Goal: Information Seeking & Learning: Learn about a topic

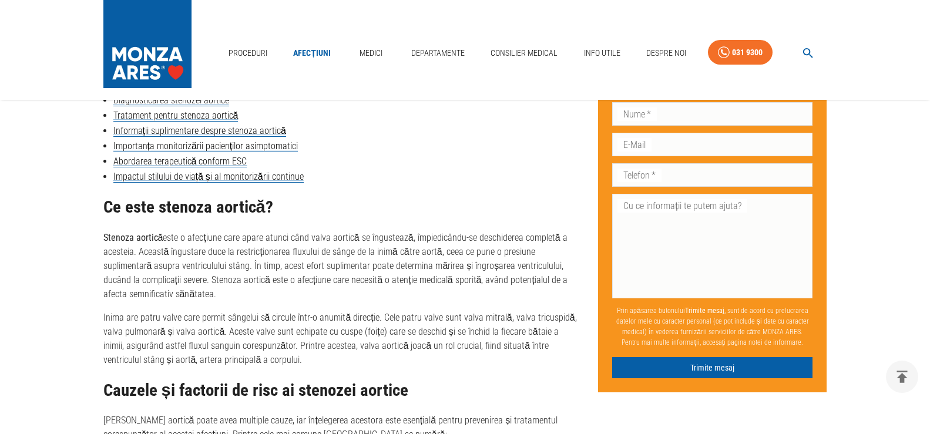
scroll to position [587, 0]
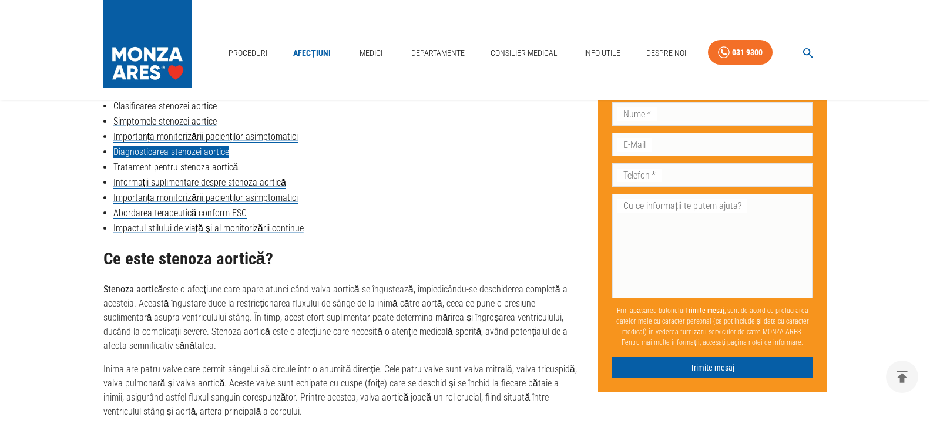
click at [177, 148] on link "Diagnosticarea stenozei aortice" at bounding box center [171, 152] width 116 height 12
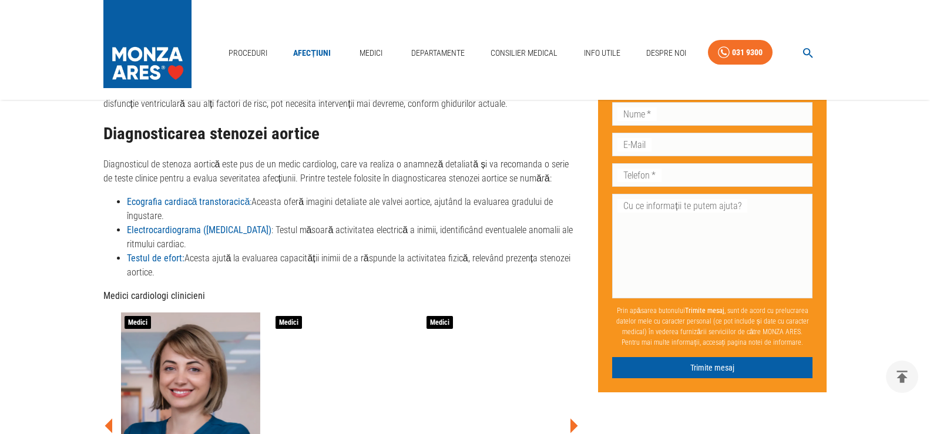
scroll to position [1888, 0]
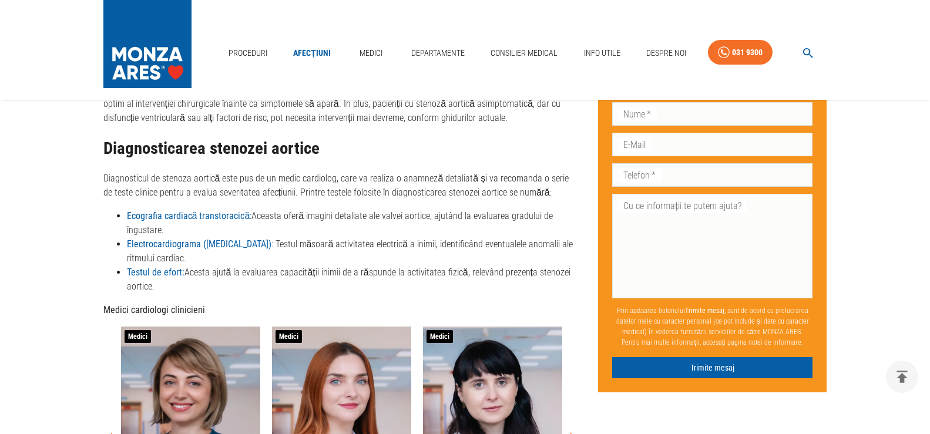
click at [229, 210] on strong "Ecografia cardiacă transtoracică" at bounding box center [188, 215] width 123 height 11
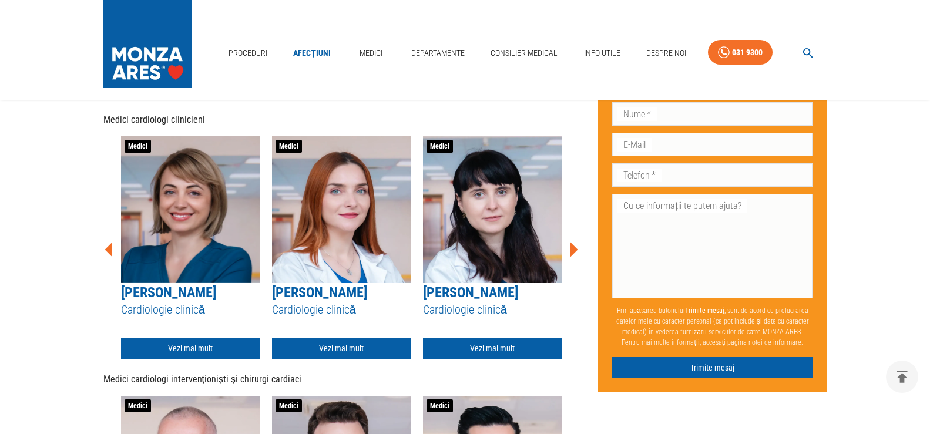
scroll to position [587, 0]
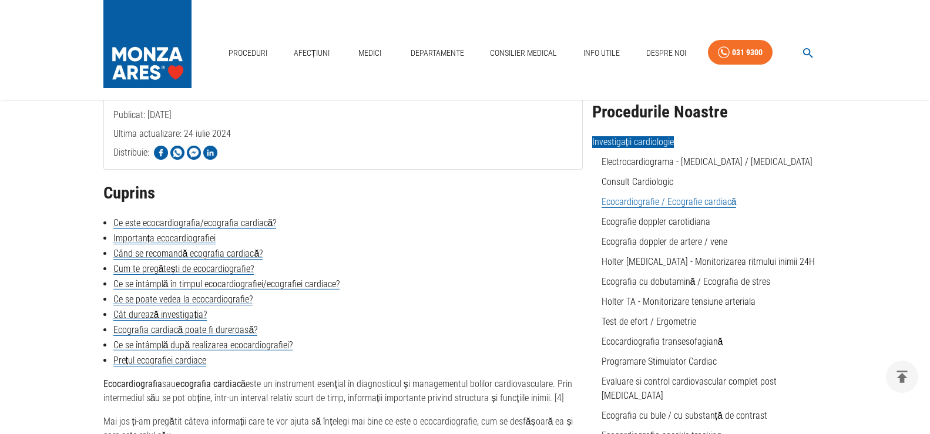
scroll to position [235, 0]
